Goal: Transaction & Acquisition: Obtain resource

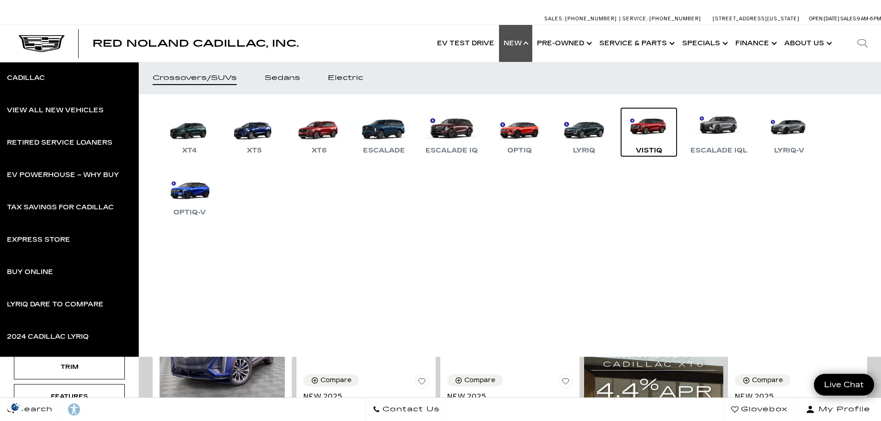
click at [648, 130] on link "VISTIQ" at bounding box center [648, 132] width 55 height 48
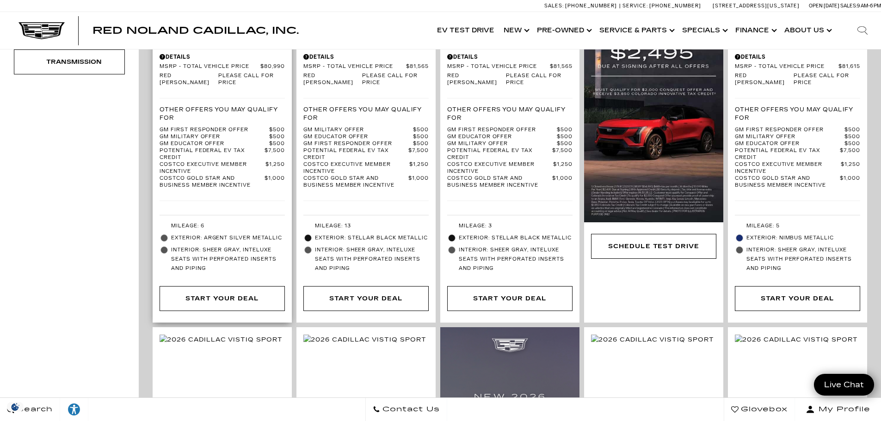
scroll to position [370, 0]
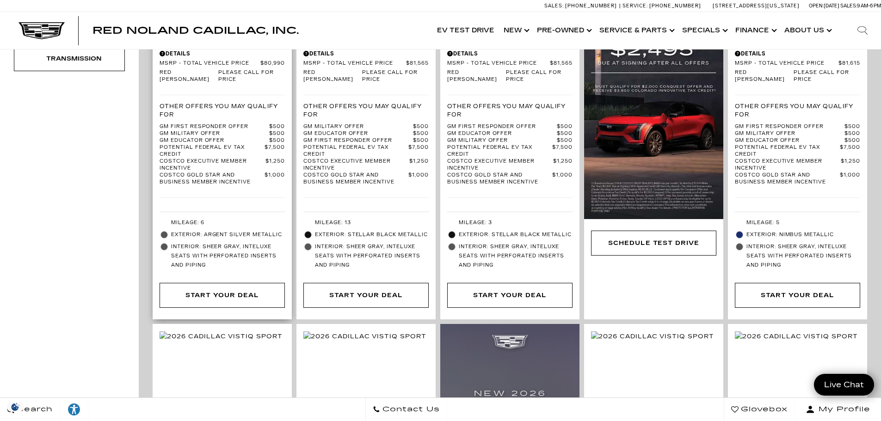
click at [210, 242] on span "Interior: Sheer Gray, Inteluxe Seats with Perforated inserts and piping" at bounding box center [228, 256] width 114 height 28
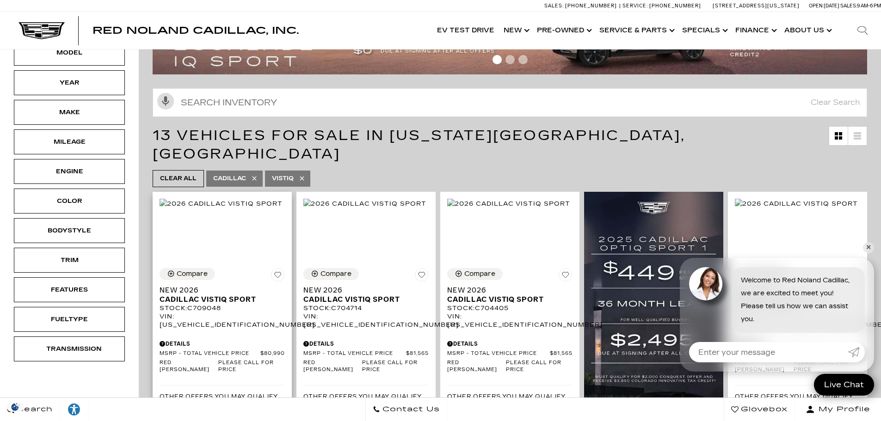
scroll to position [139, 0]
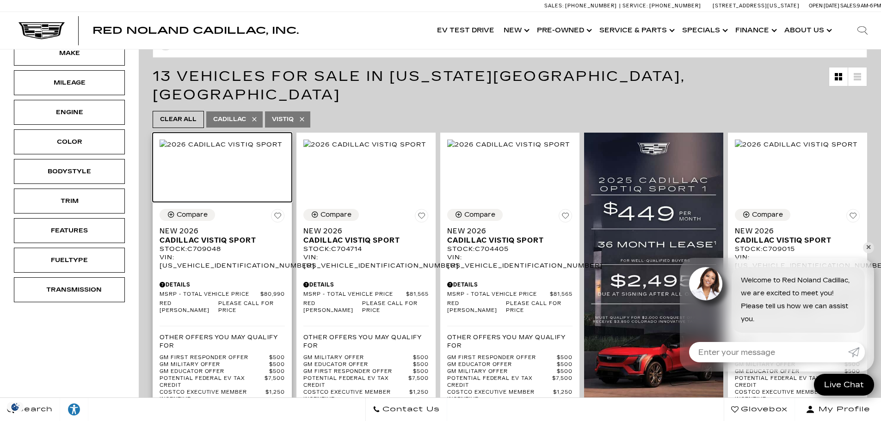
click at [232, 149] on img at bounding box center [220, 145] width 123 height 10
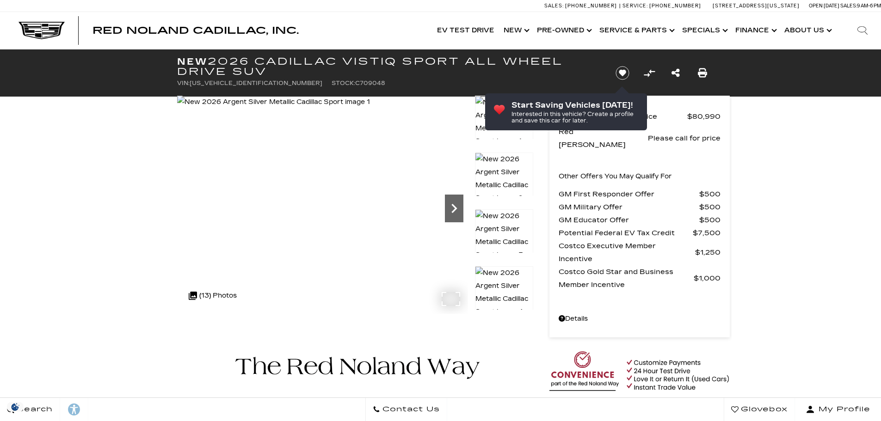
click at [455, 208] on icon "Next" at bounding box center [454, 208] width 6 height 9
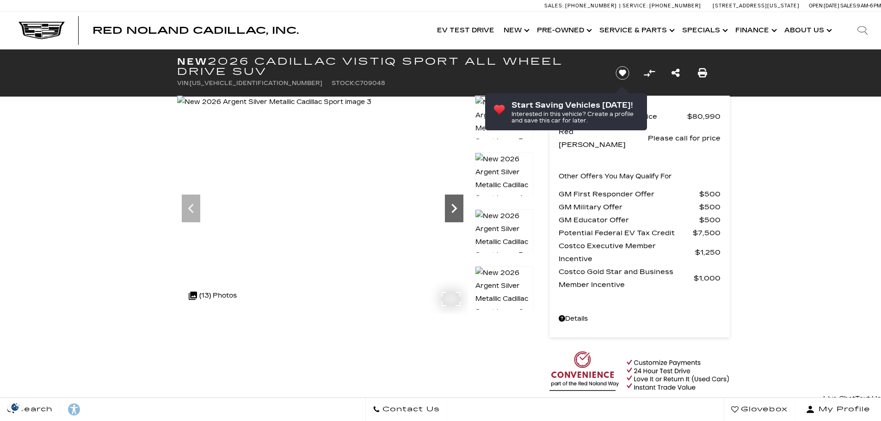
click at [455, 208] on icon "Next" at bounding box center [454, 208] width 6 height 9
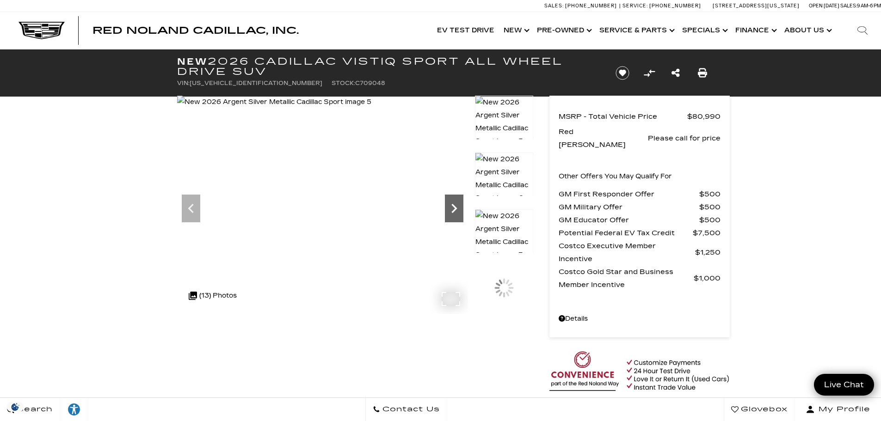
click at [455, 208] on icon "Next" at bounding box center [454, 208] width 6 height 9
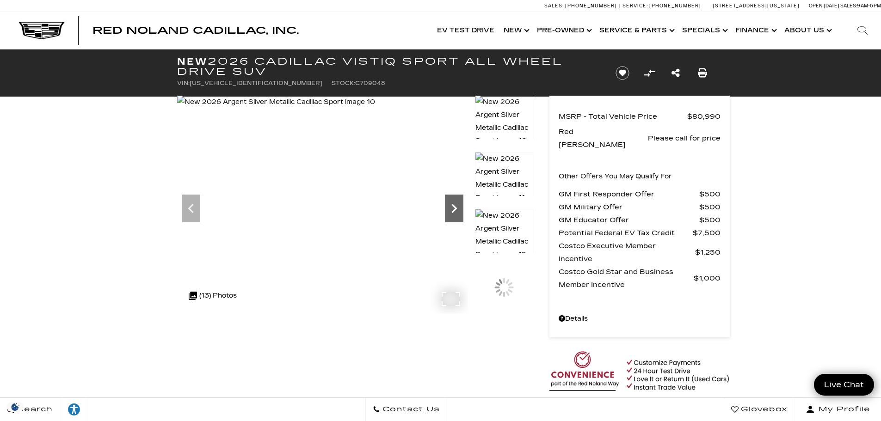
click at [455, 208] on icon "Next" at bounding box center [454, 208] width 6 height 9
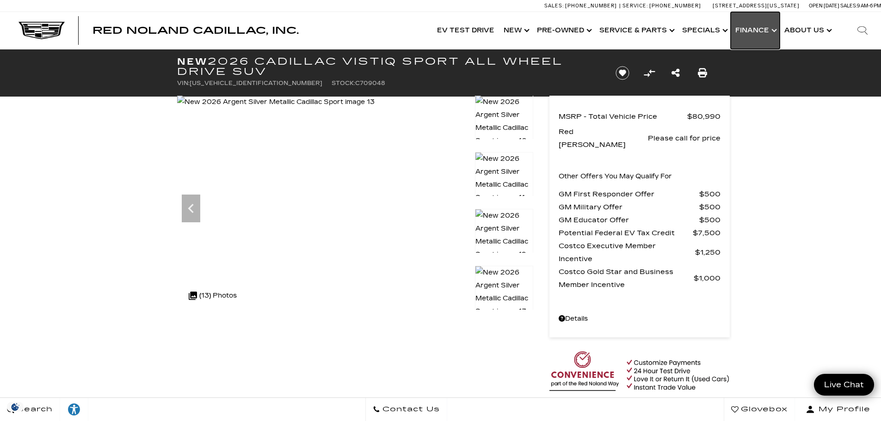
click at [767, 24] on link "Show Finance" at bounding box center [754, 30] width 49 height 37
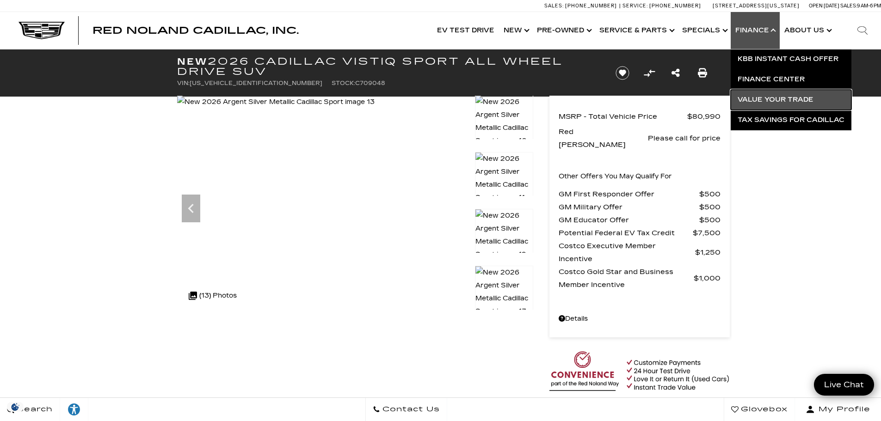
click at [755, 97] on link "Value Your Trade" at bounding box center [790, 100] width 121 height 20
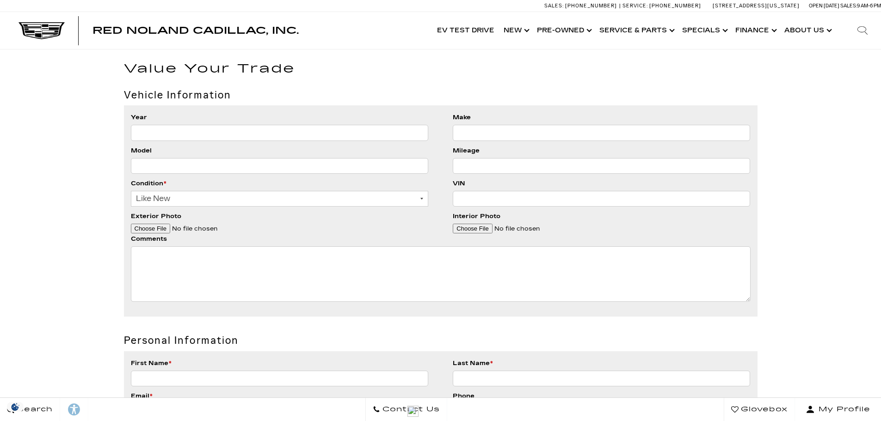
scroll to position [46, 0]
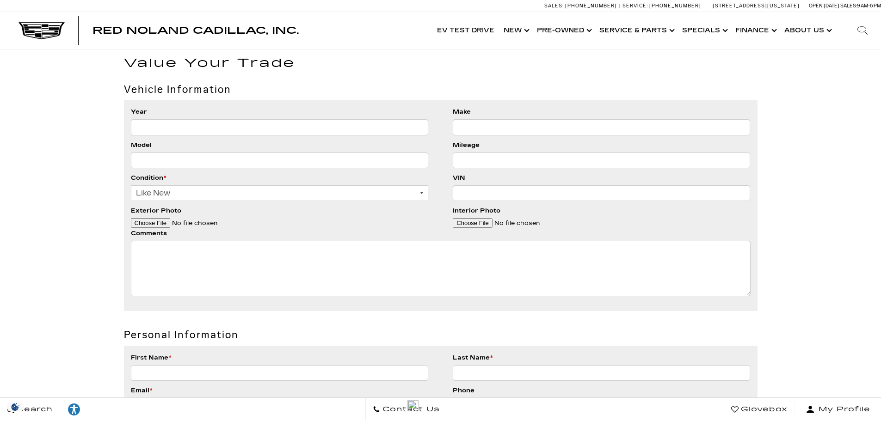
click at [535, 196] on input "VIN" at bounding box center [601, 193] width 297 height 16
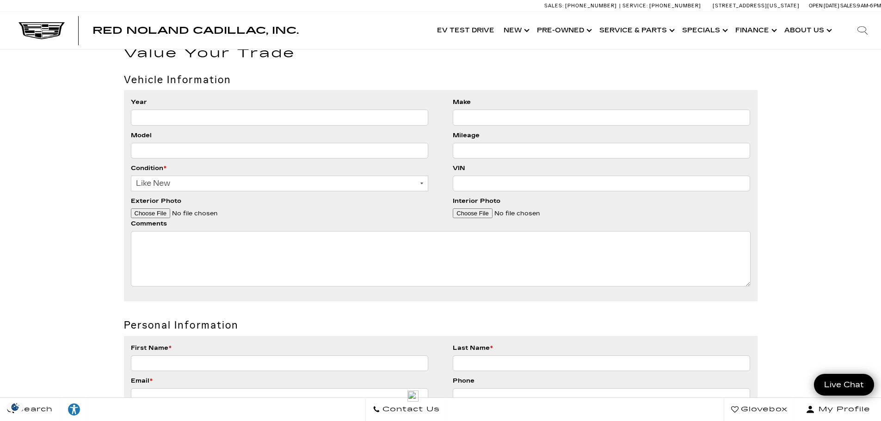
scroll to position [0, 0]
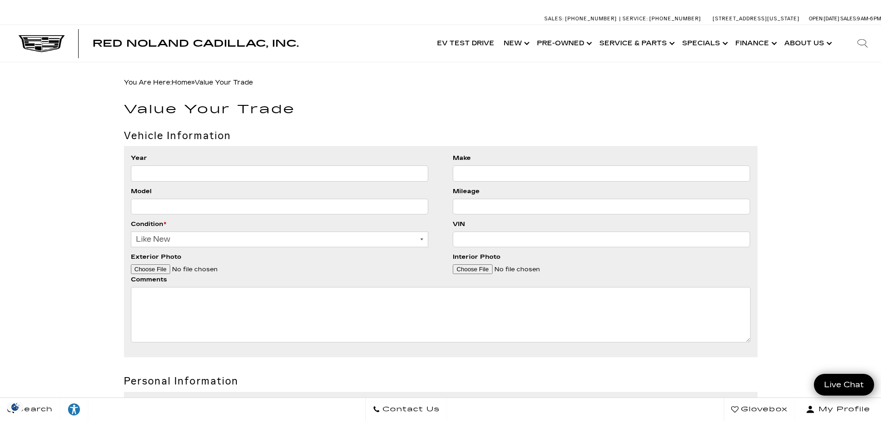
click at [349, 165] on li "Year" at bounding box center [279, 169] width 297 height 33
click at [347, 171] on input "Year" at bounding box center [279, 173] width 297 height 16
